Goal: Task Accomplishment & Management: Manage account settings

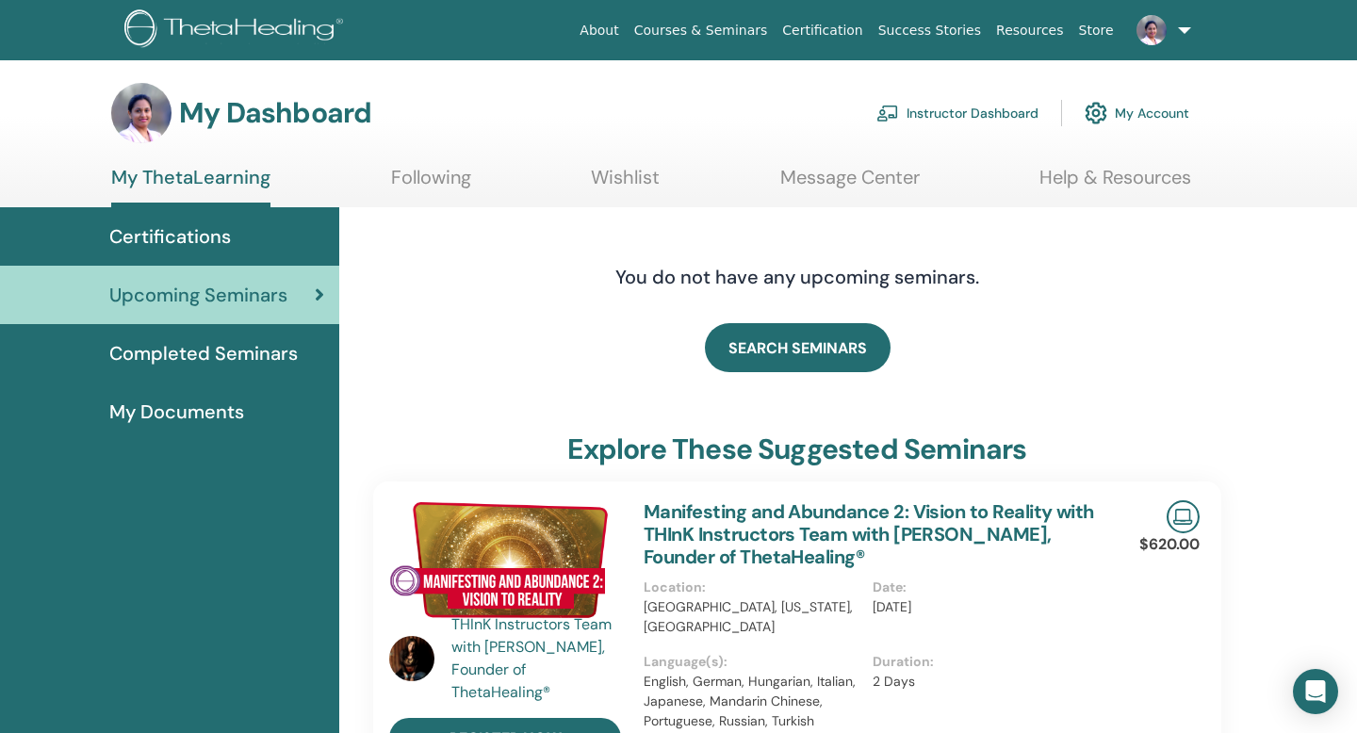
click at [961, 111] on link "Instructor Dashboard" at bounding box center [957, 112] width 162 height 41
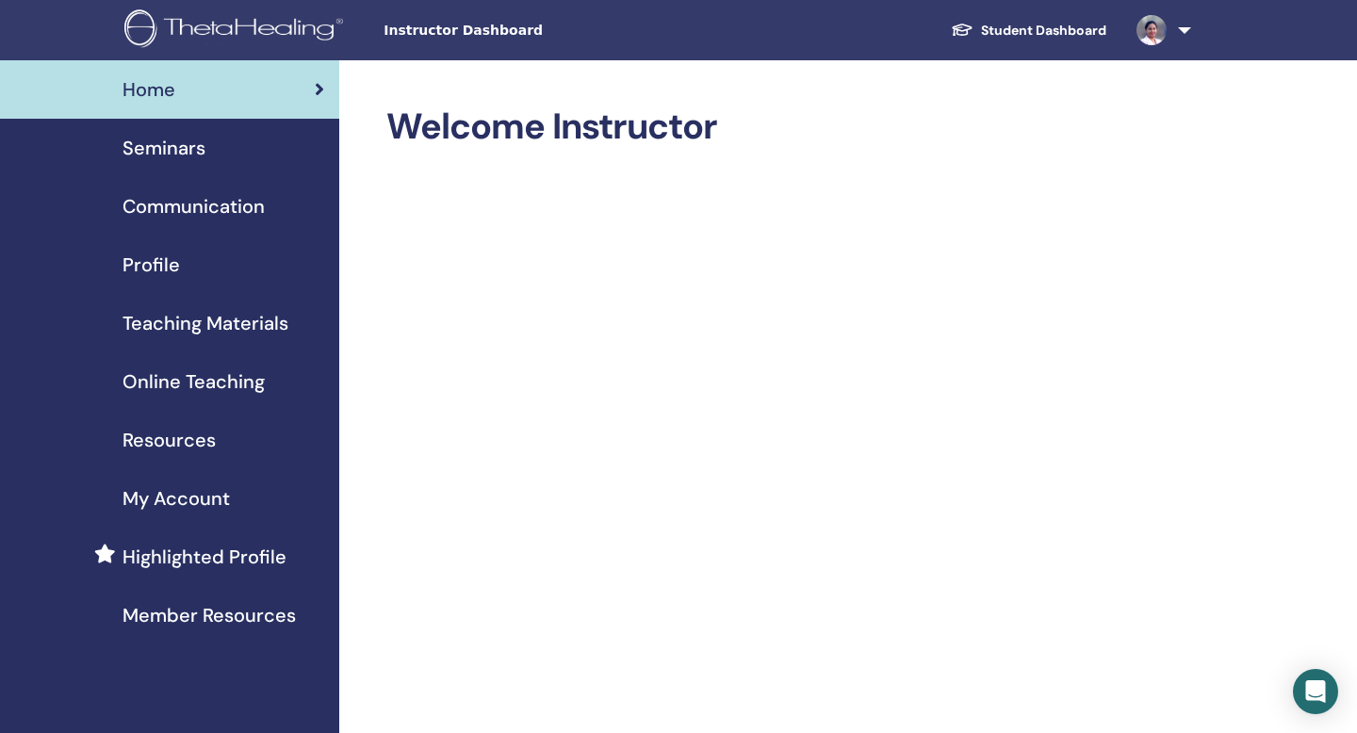
click at [177, 153] on span "Seminars" at bounding box center [163, 148] width 83 height 28
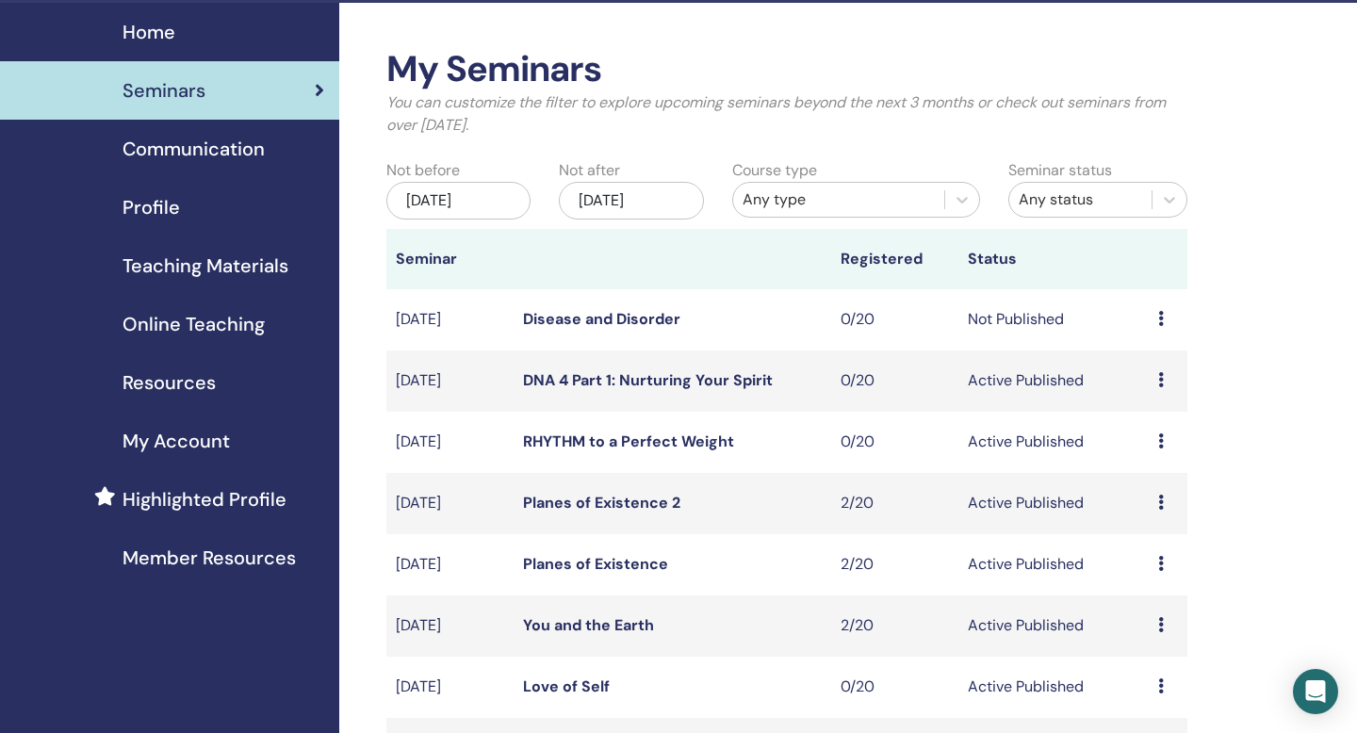
scroll to position [47, 0]
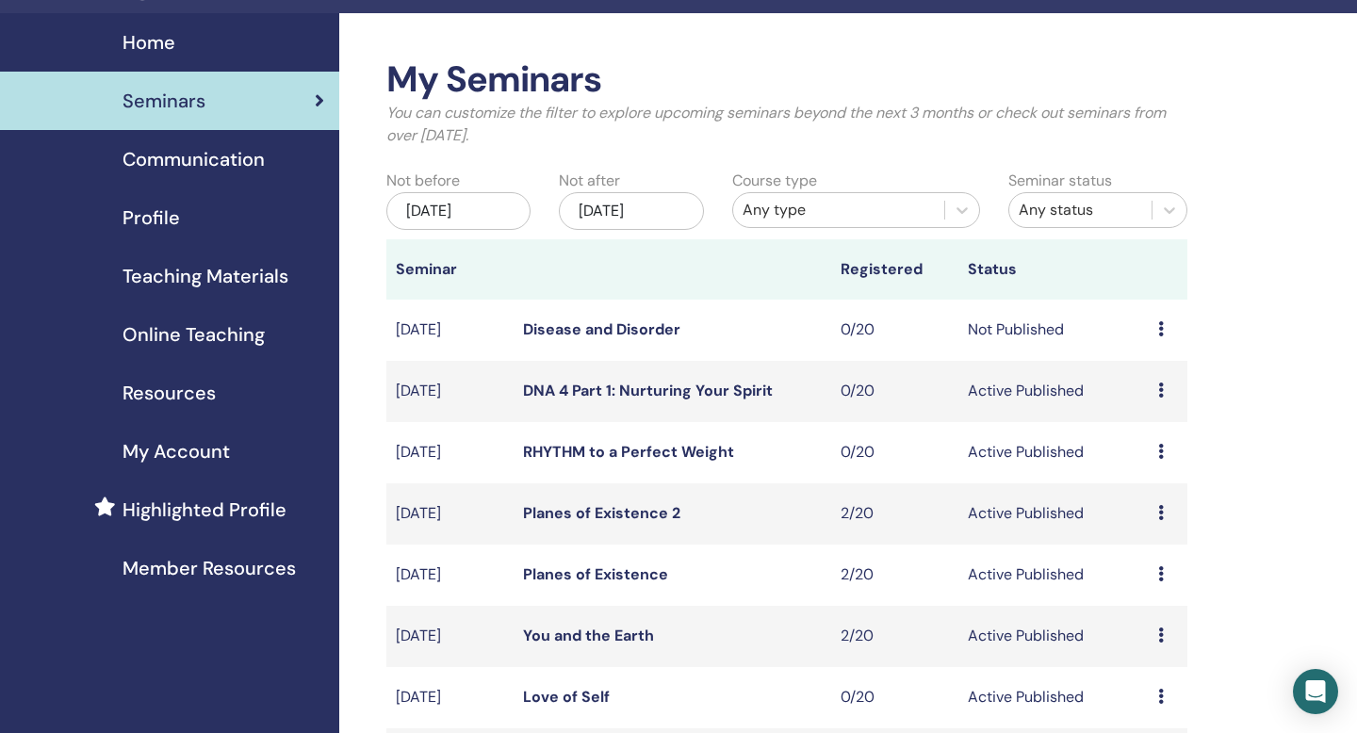
click at [634, 335] on link "Disease and Disorder" at bounding box center [601, 329] width 157 height 20
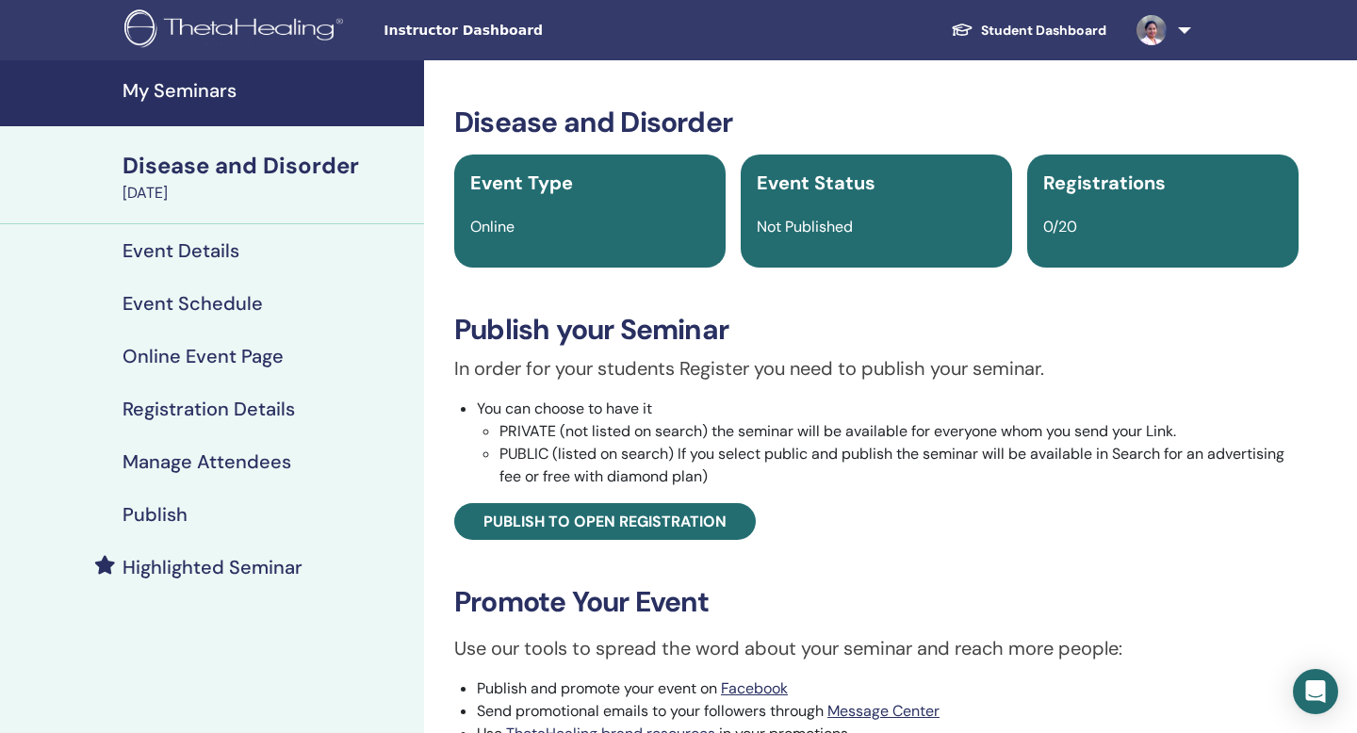
click at [205, 241] on h4 "Event Details" at bounding box center [180, 250] width 117 height 23
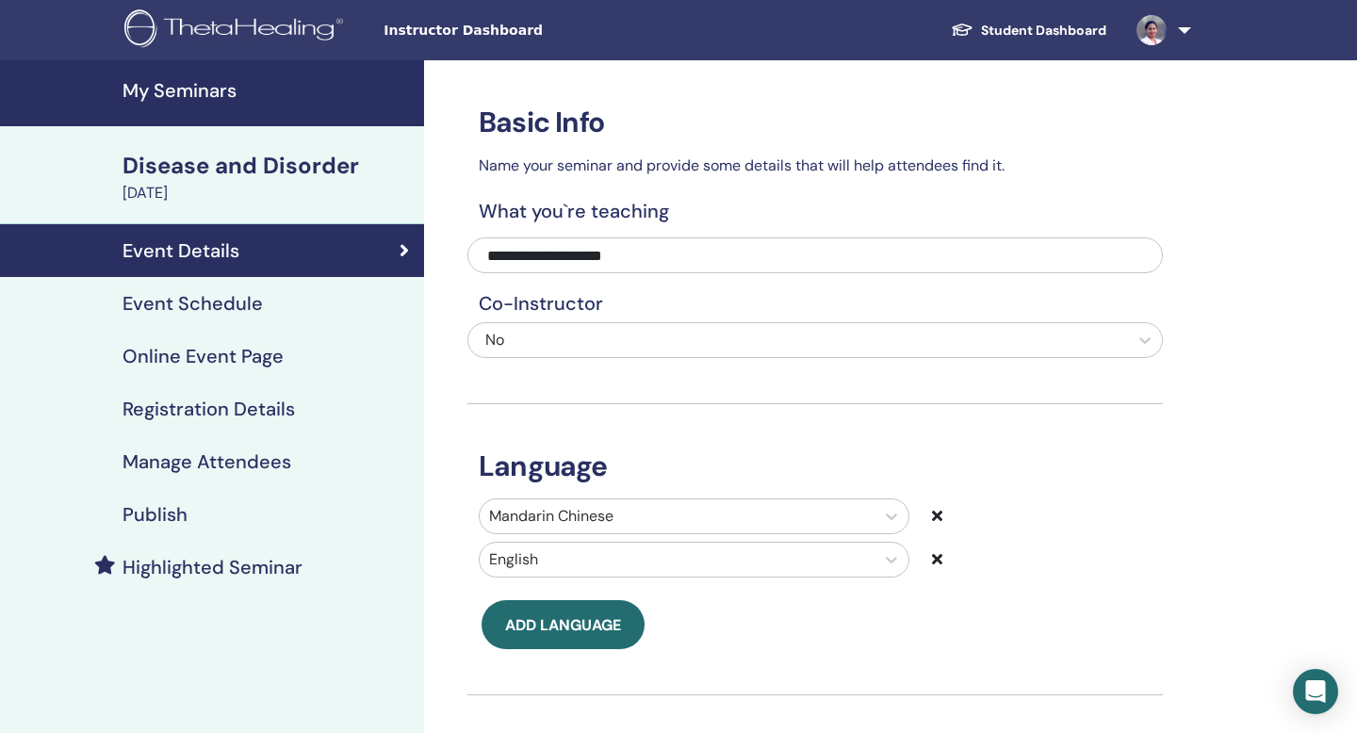
click at [1111, 339] on div at bounding box center [798, 340] width 641 height 26
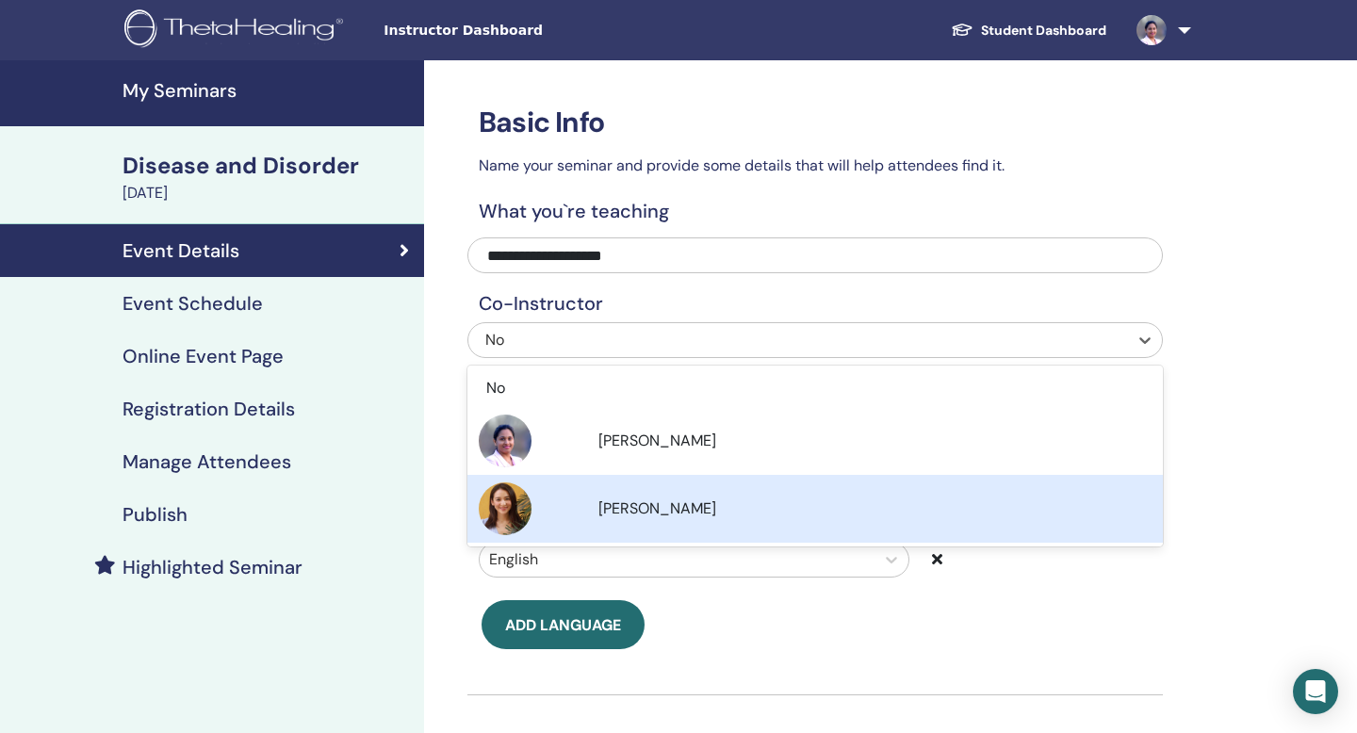
click at [832, 516] on div "Lena Cai" at bounding box center [874, 509] width 553 height 23
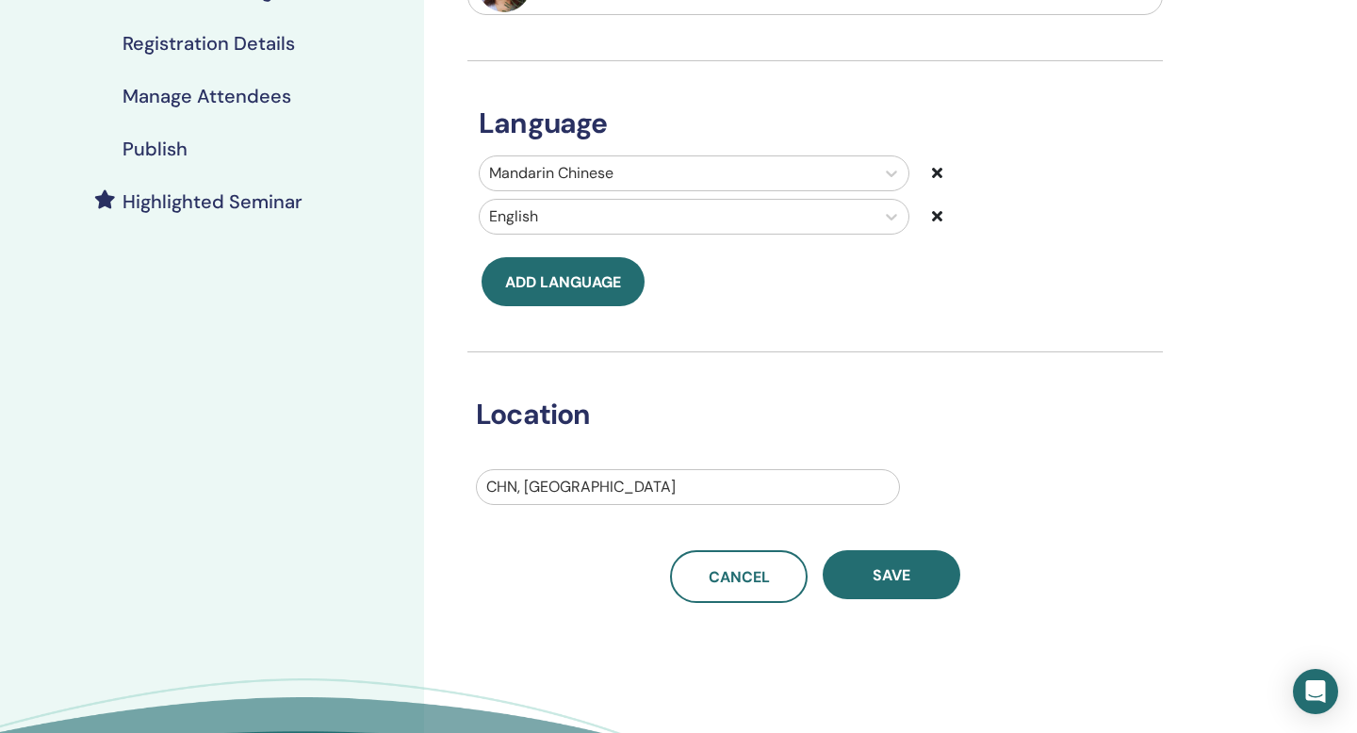
scroll to position [382, 0]
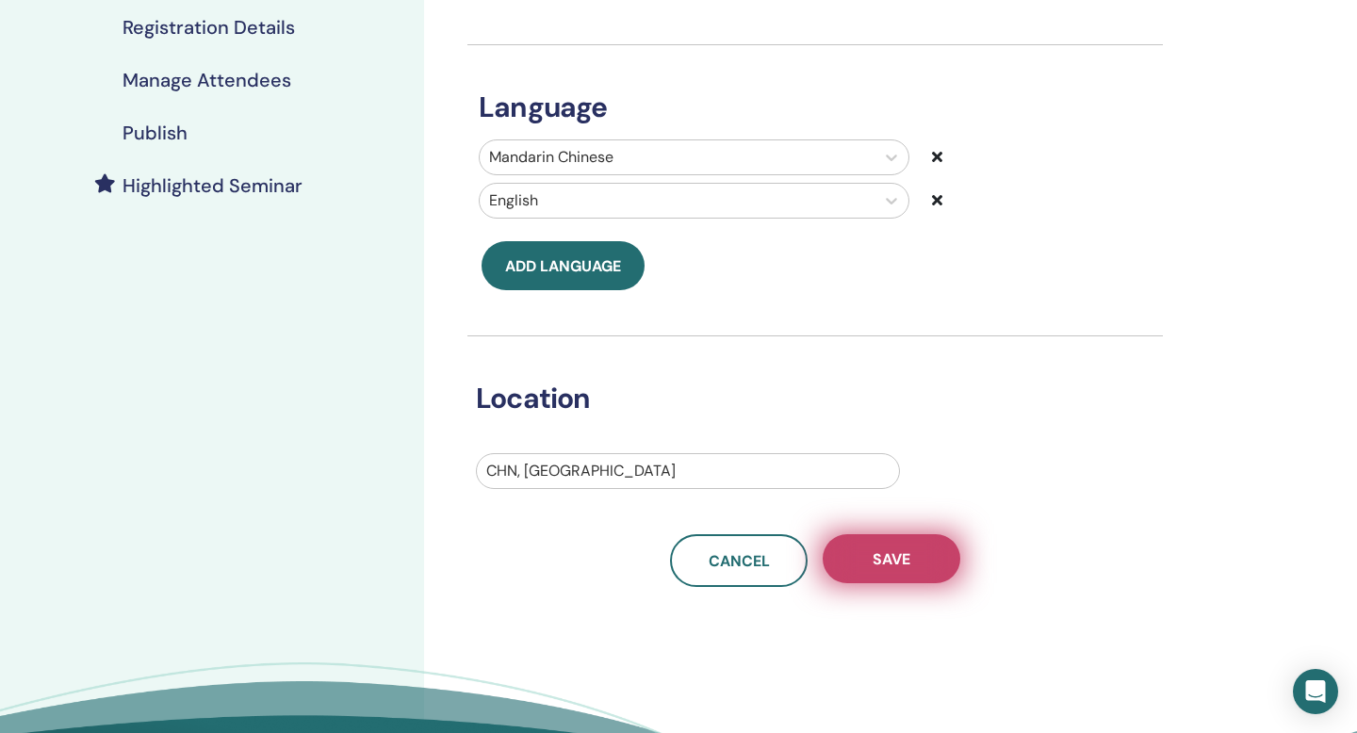
click at [886, 563] on span "Save" at bounding box center [892, 559] width 38 height 20
click at [866, 569] on button "Save" at bounding box center [892, 558] width 138 height 49
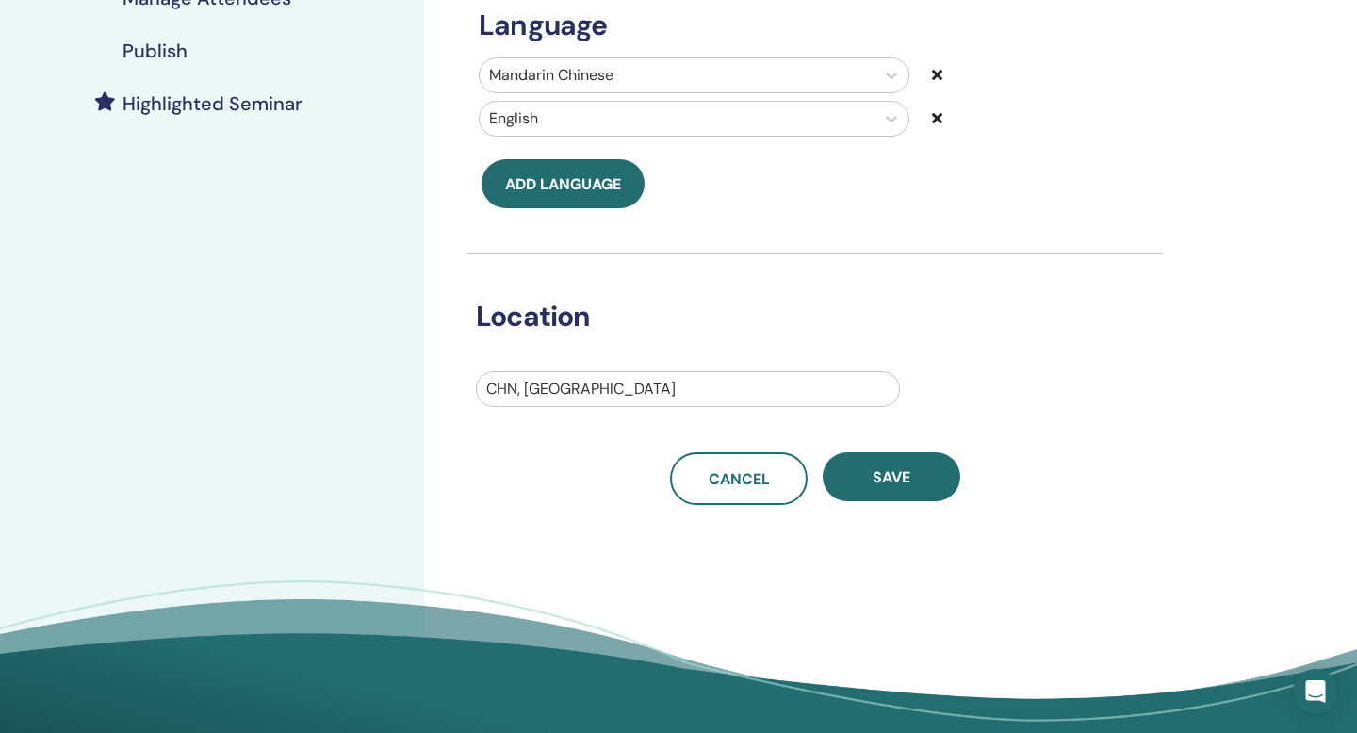
scroll to position [465, 0]
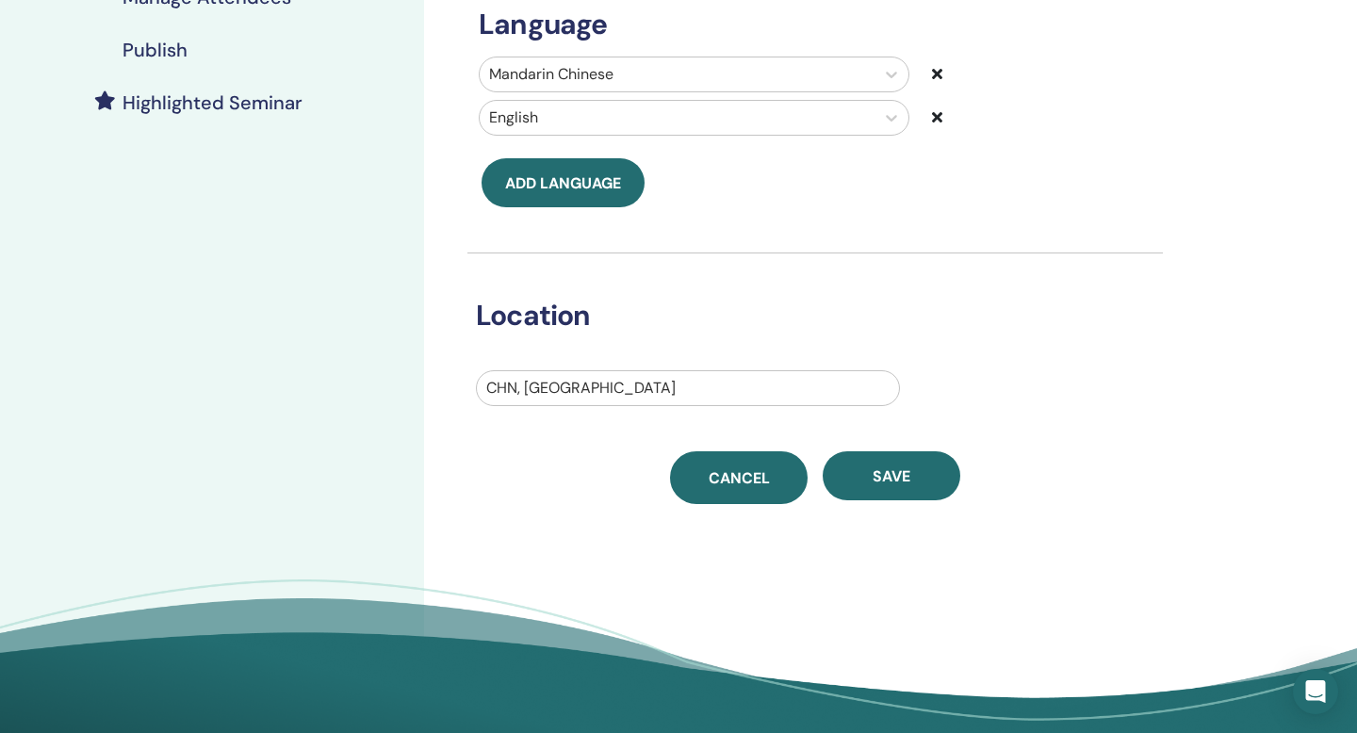
click at [709, 481] on span "Cancel" at bounding box center [739, 478] width 61 height 20
